Goal: Information Seeking & Learning: Learn about a topic

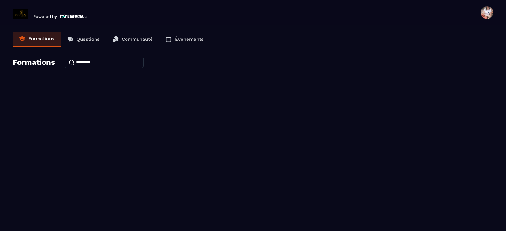
click at [134, 38] on p "Communauté" at bounding box center [137, 39] width 31 height 6
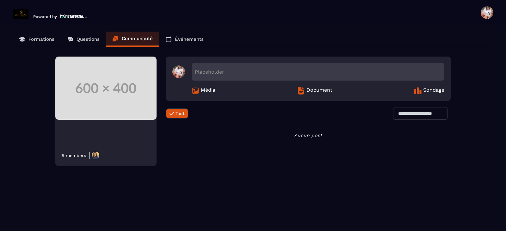
click at [106, 91] on img at bounding box center [105, 88] width 101 height 63
click at [426, 89] on span "Sondage" at bounding box center [433, 91] width 21 height 8
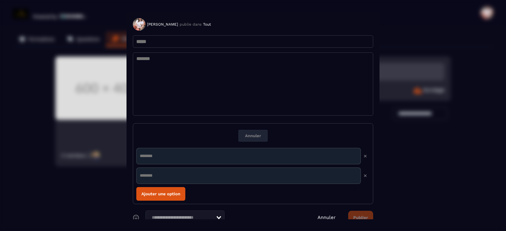
click at [318, 219] on link "Annuler" at bounding box center [327, 218] width 18 height 6
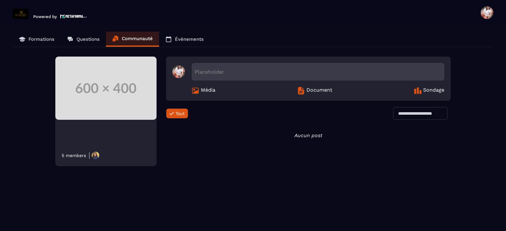
click at [44, 41] on p "Formations" at bounding box center [41, 39] width 26 height 6
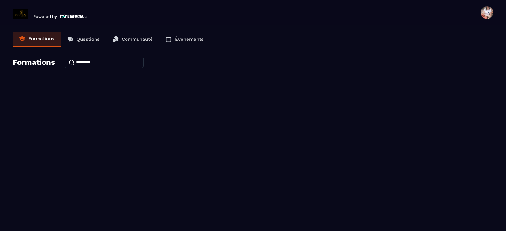
click at [83, 40] on p "Questions" at bounding box center [88, 39] width 23 height 6
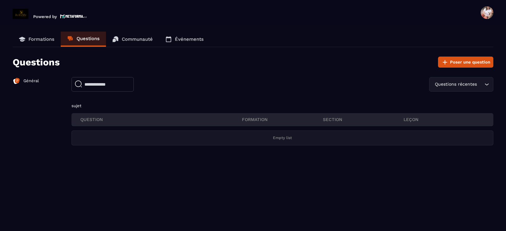
click at [264, 119] on p "FORMATION" at bounding box center [282, 120] width 81 height 6
click at [34, 37] on p "Formations" at bounding box center [41, 39] width 26 height 6
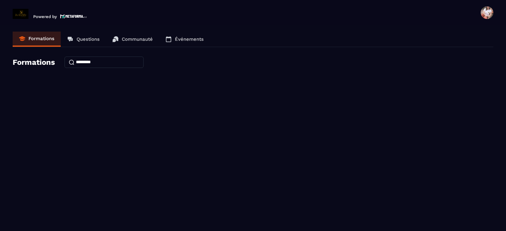
click at [92, 61] on input at bounding box center [104, 62] width 79 height 11
type input "*"
